Goal: Navigation & Orientation: Find specific page/section

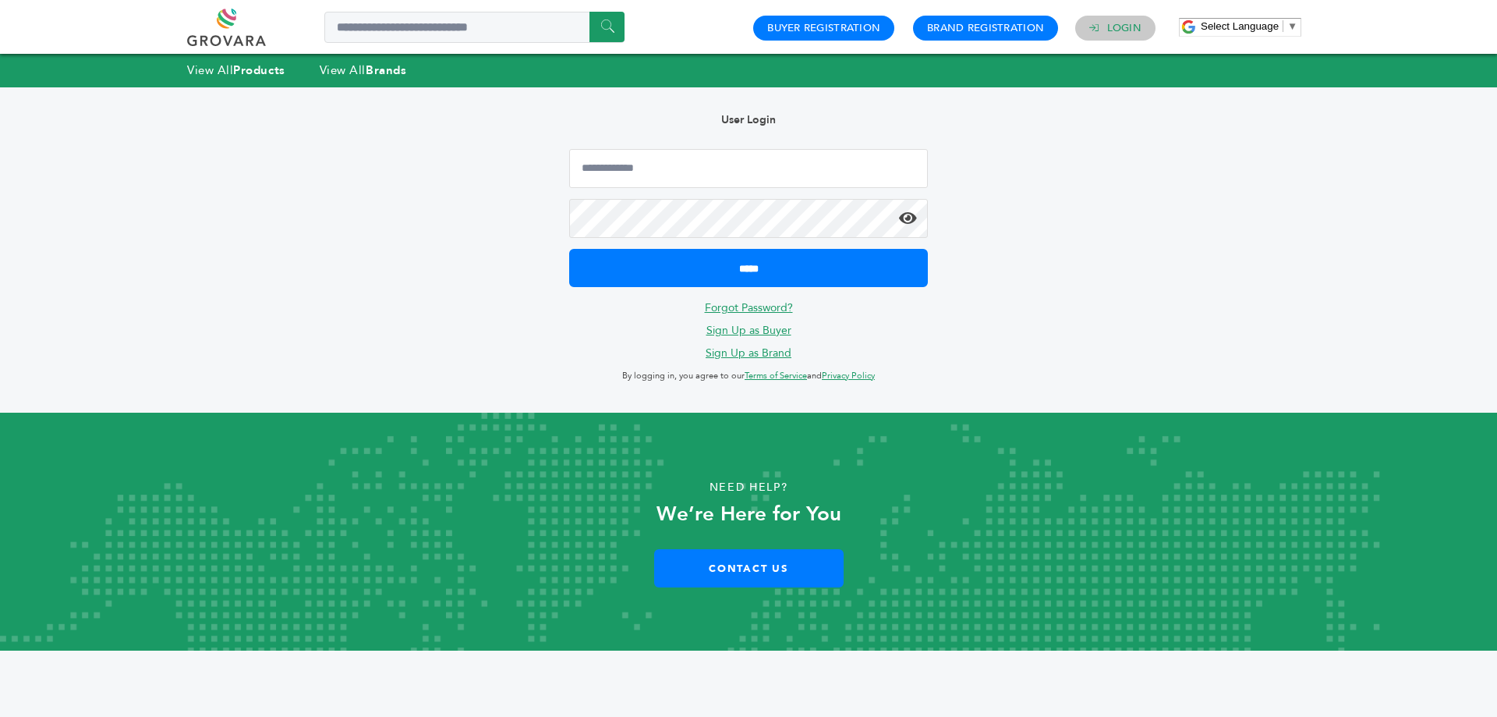
click at [1114, 29] on link "Login" at bounding box center [1124, 28] width 34 height 14
click at [775, 172] on input "Email Address" at bounding box center [748, 168] width 359 height 39
type input "**********"
click at [911, 215] on icon at bounding box center [908, 219] width 18 height 16
click at [910, 221] on icon at bounding box center [908, 219] width 18 height 16
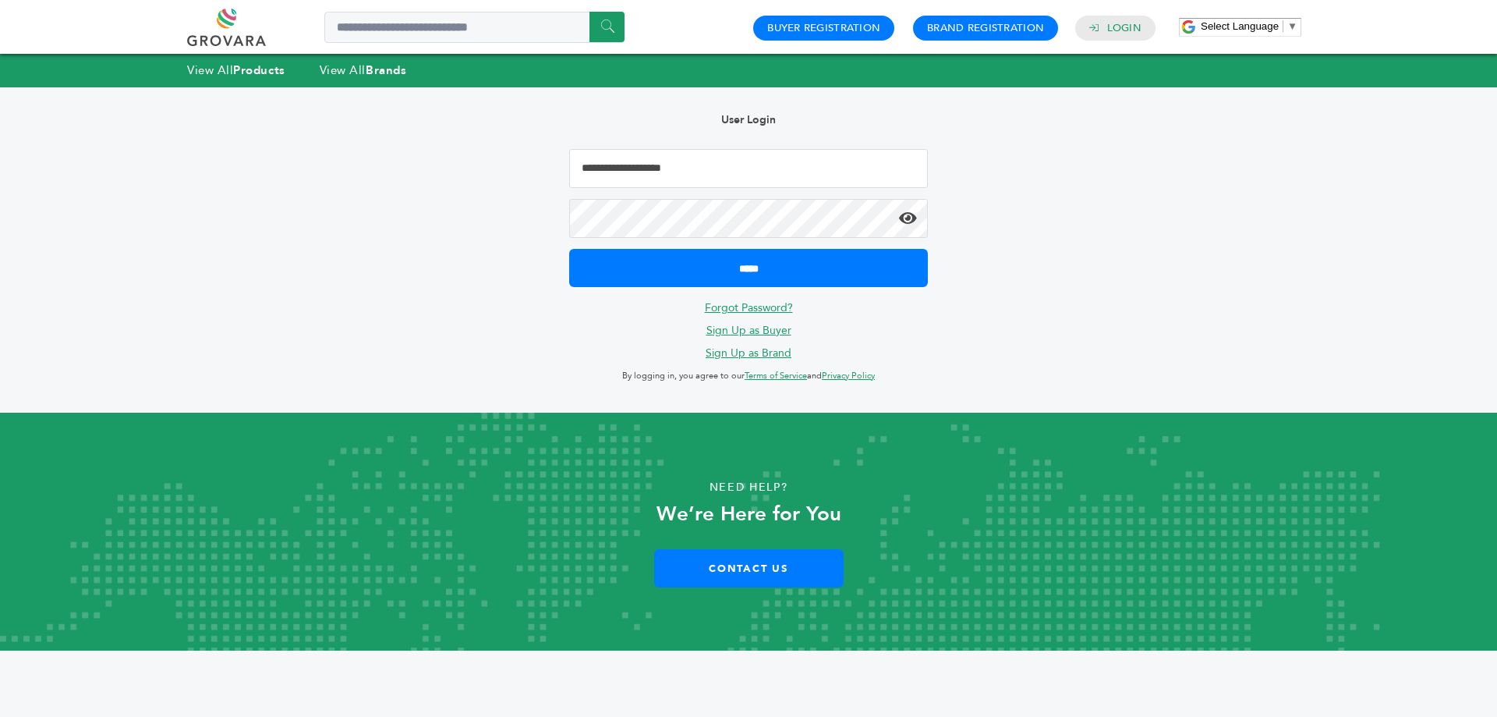
click at [907, 218] on icon at bounding box center [908, 219] width 18 height 16
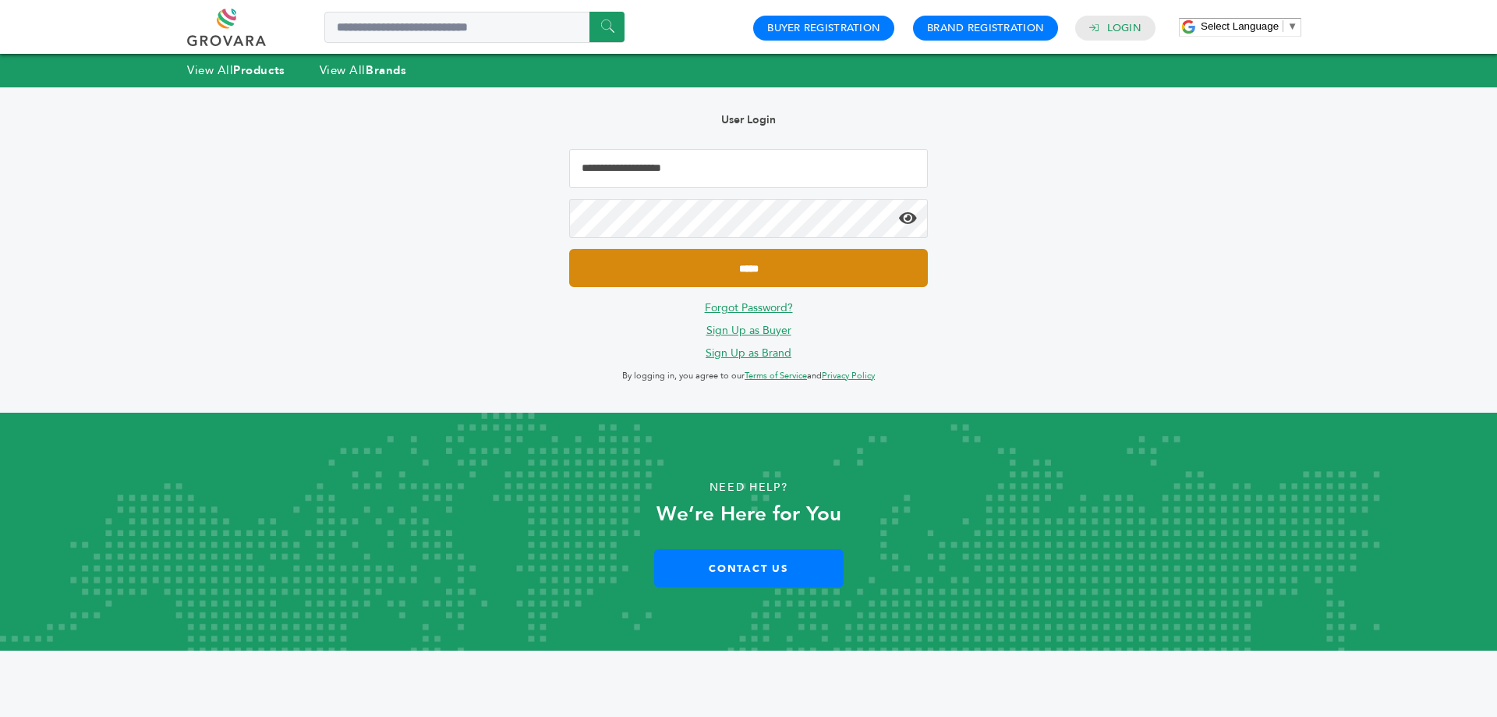
click at [791, 266] on input "*****" at bounding box center [748, 268] width 359 height 38
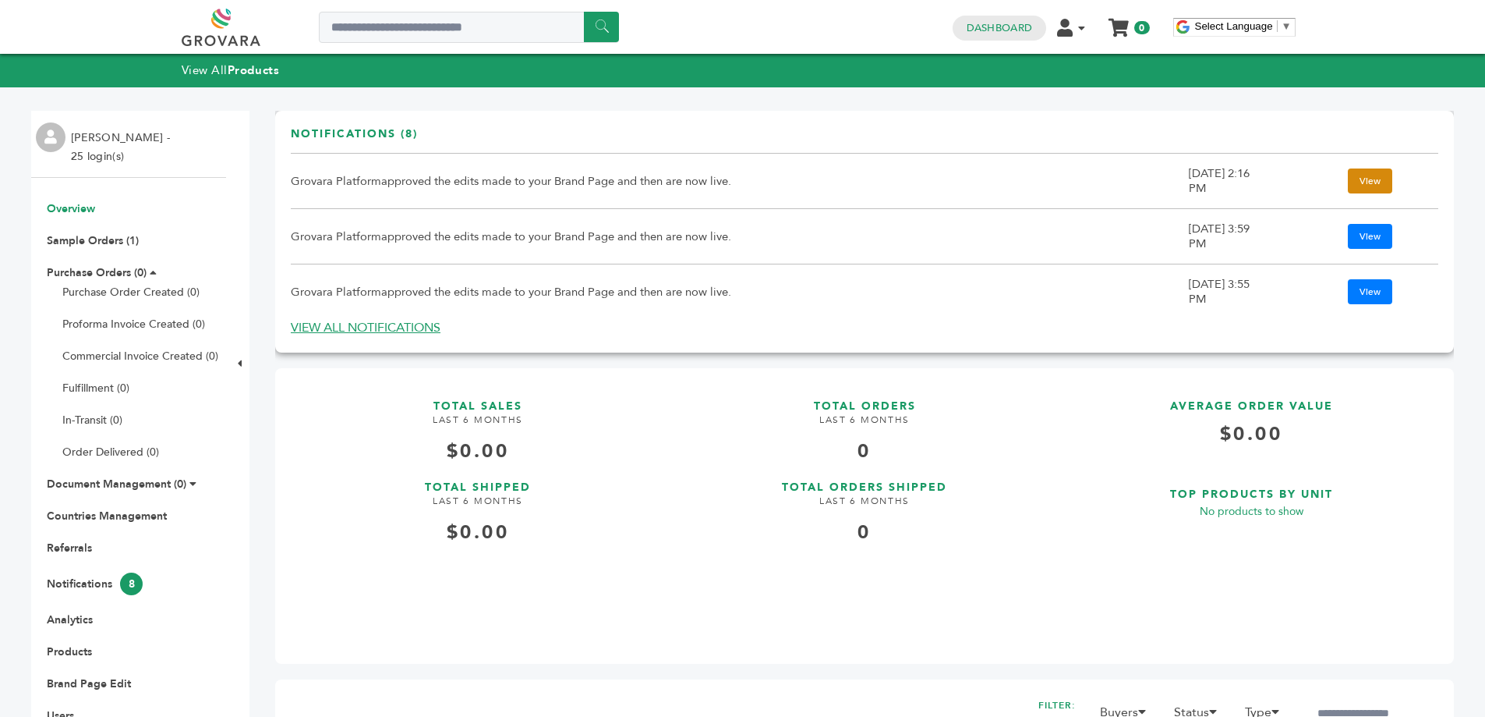
click at [1362, 179] on link "View" at bounding box center [1370, 180] width 44 height 25
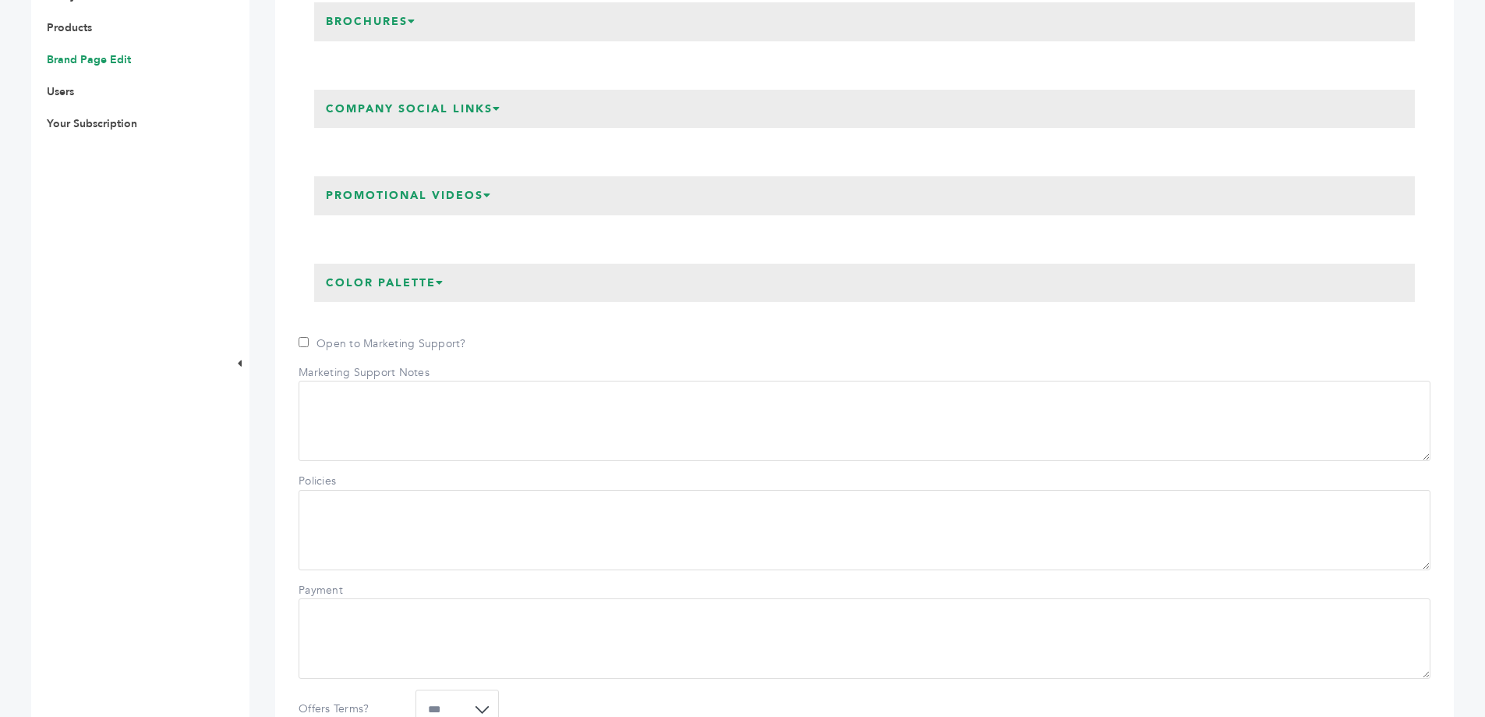
scroll to position [312, 0]
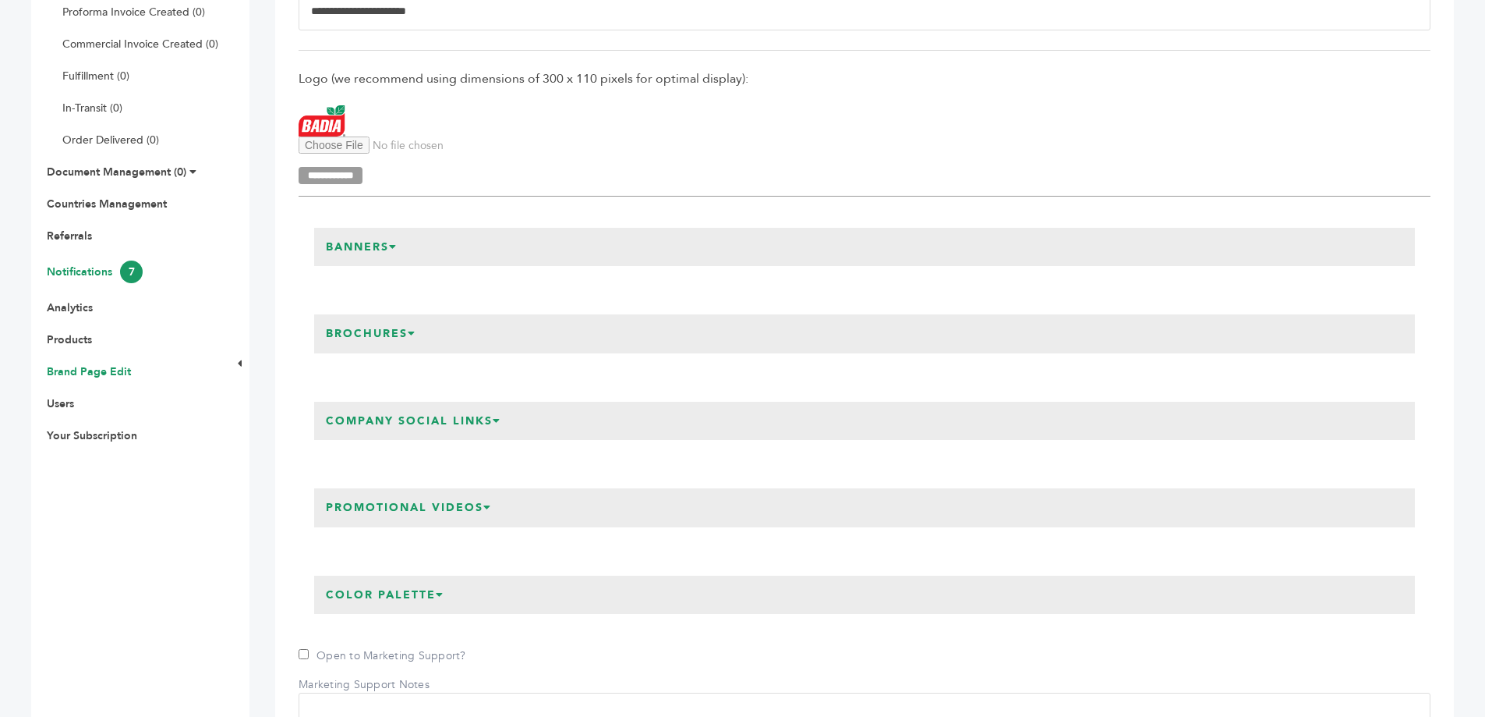
click at [87, 276] on link "Notifications 7" at bounding box center [95, 271] width 96 height 15
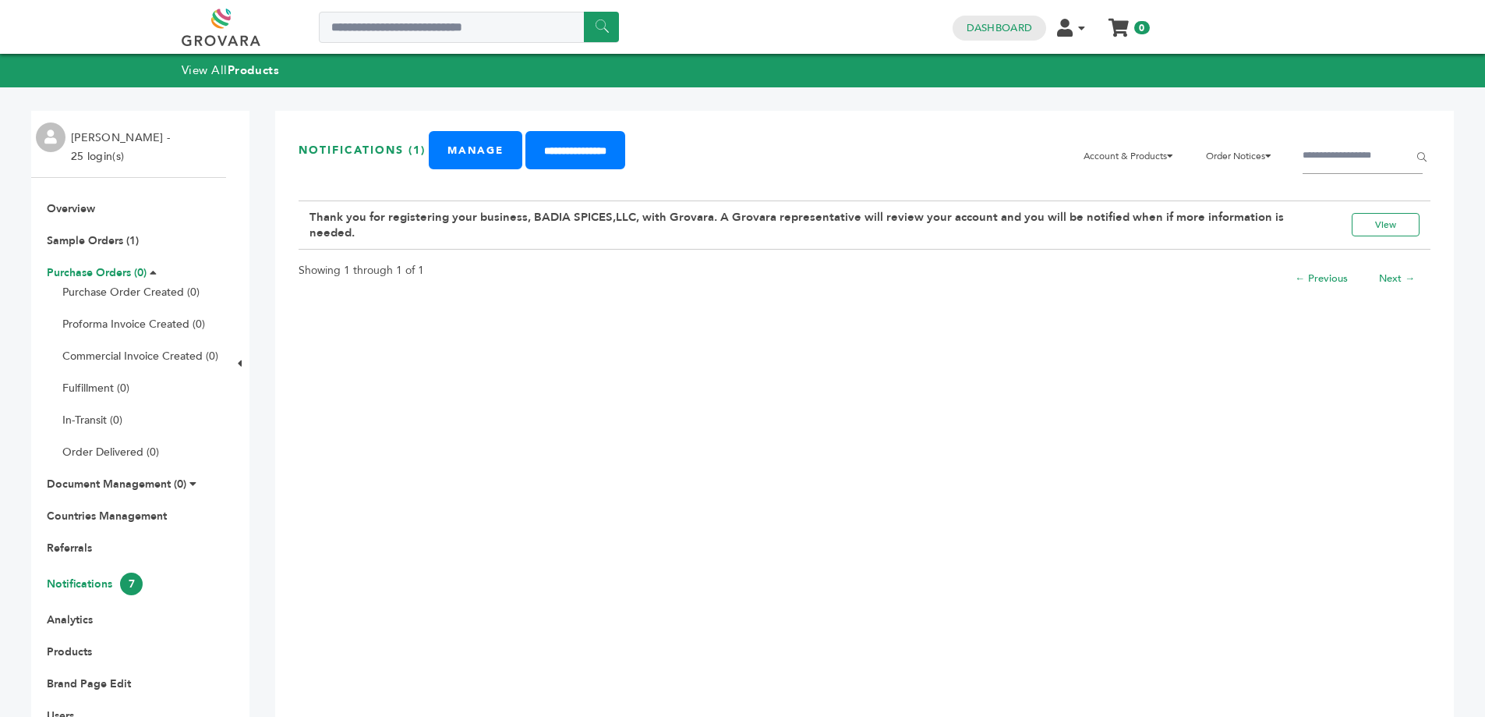
click at [137, 270] on link "Purchase Orders (0)" at bounding box center [97, 272] width 100 height 15
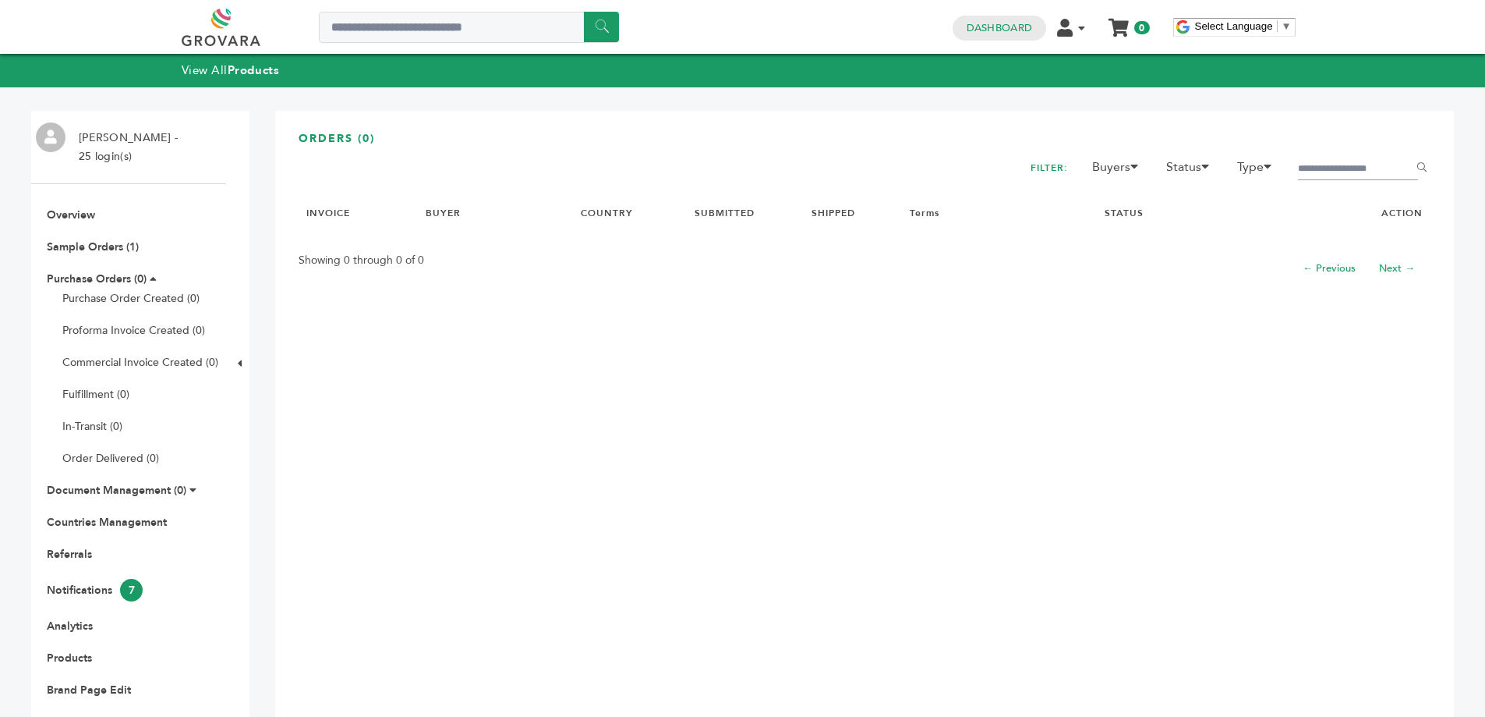
click at [1386, 271] on link "Next →" at bounding box center [1397, 268] width 36 height 14
click at [1385, 268] on link "Next →" at bounding box center [1397, 268] width 36 height 14
click at [1315, 270] on link "← Previous" at bounding box center [1329, 268] width 53 height 14
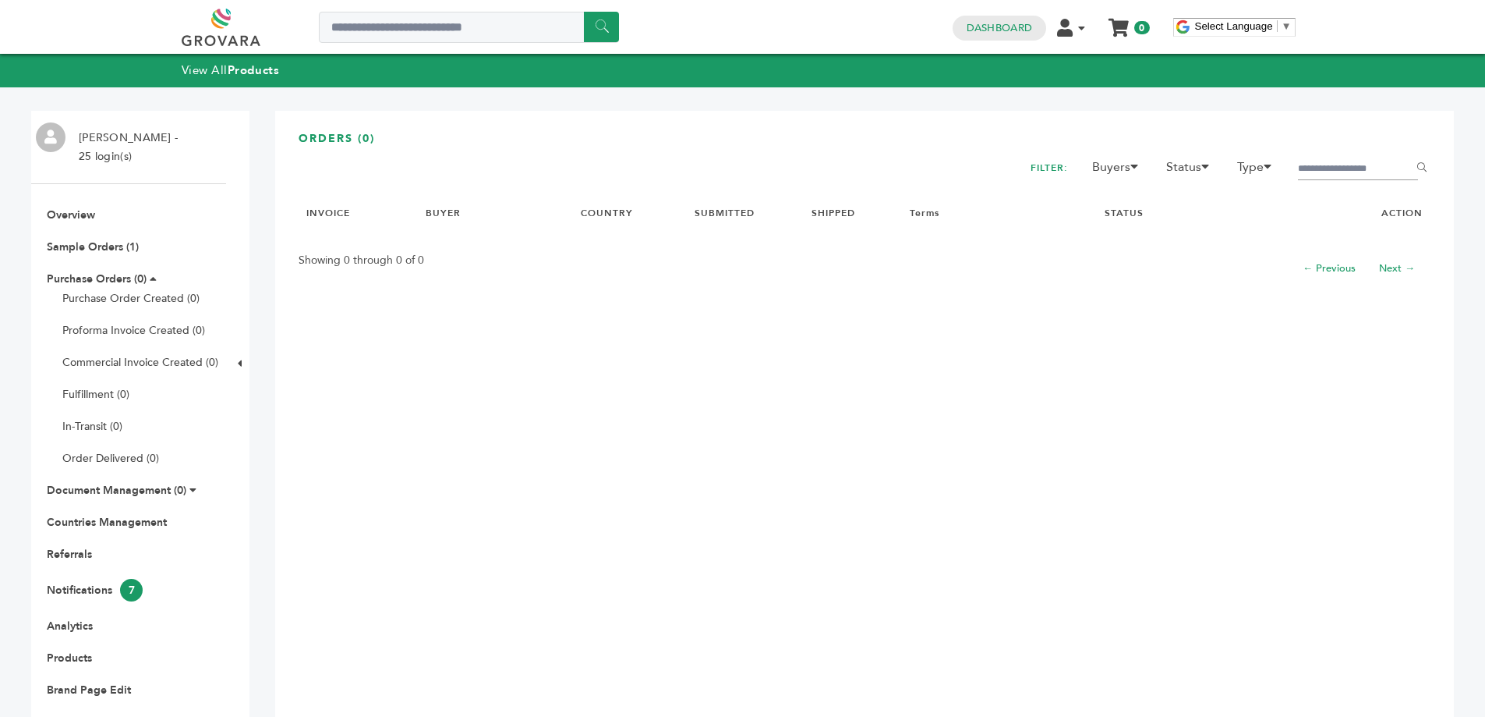
click at [1303, 266] on link "← Previous" at bounding box center [1329, 268] width 53 height 14
click at [138, 588] on span "7" at bounding box center [131, 590] width 23 height 23
